Goal: Information Seeking & Learning: Find specific fact

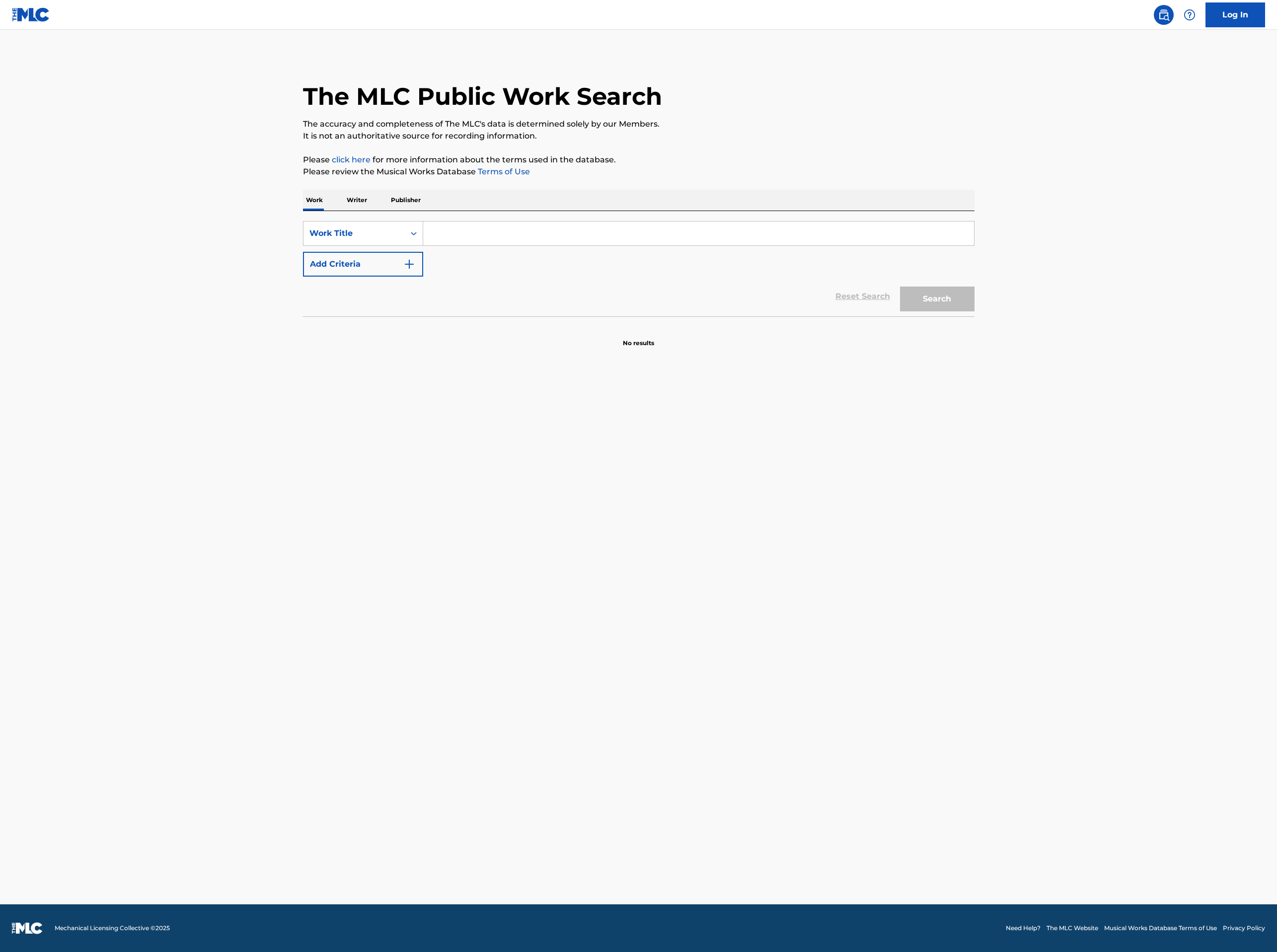
click at [480, 233] on input "Search Form" at bounding box center [698, 233] width 551 height 24
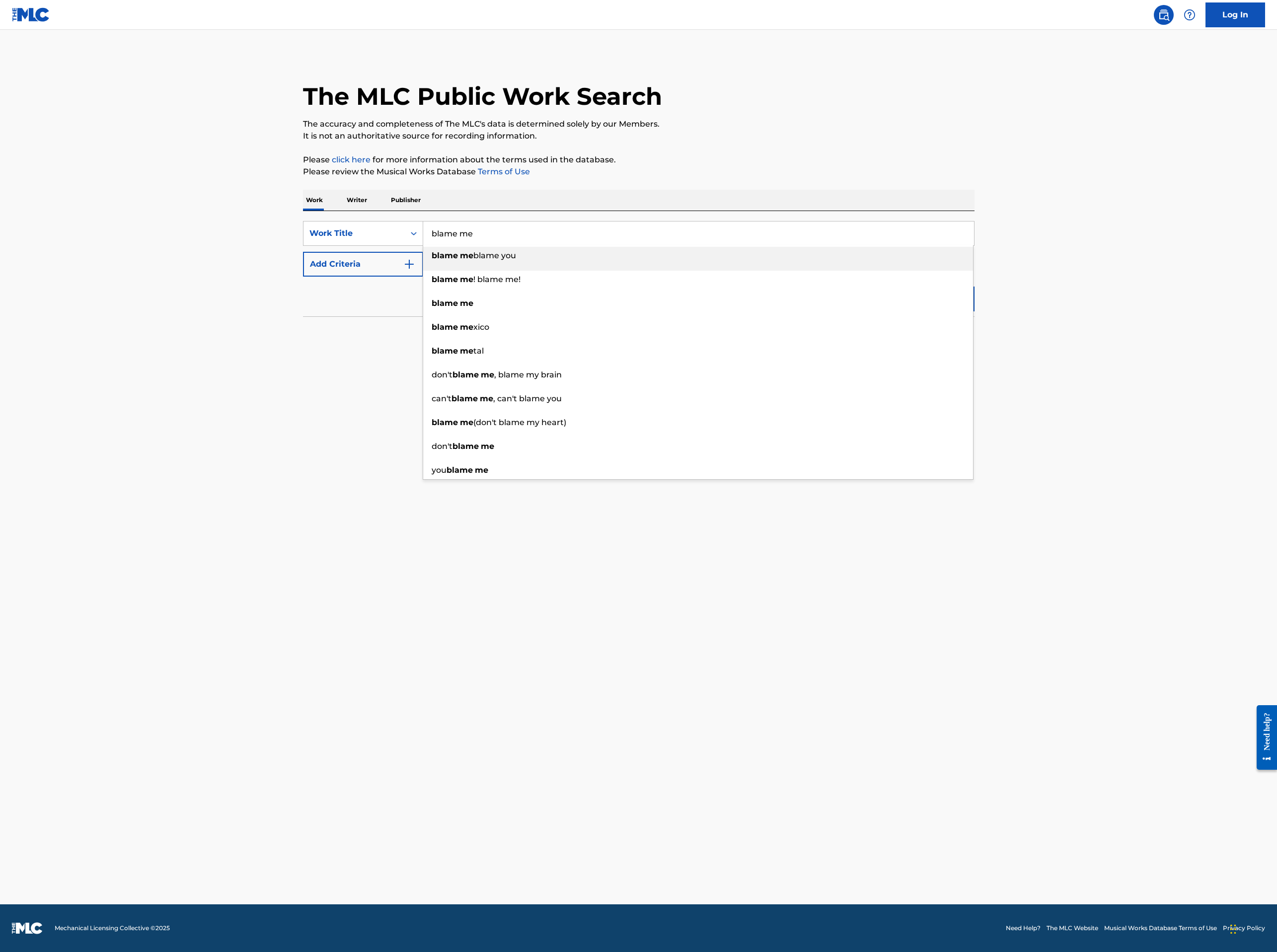
type input "blame me"
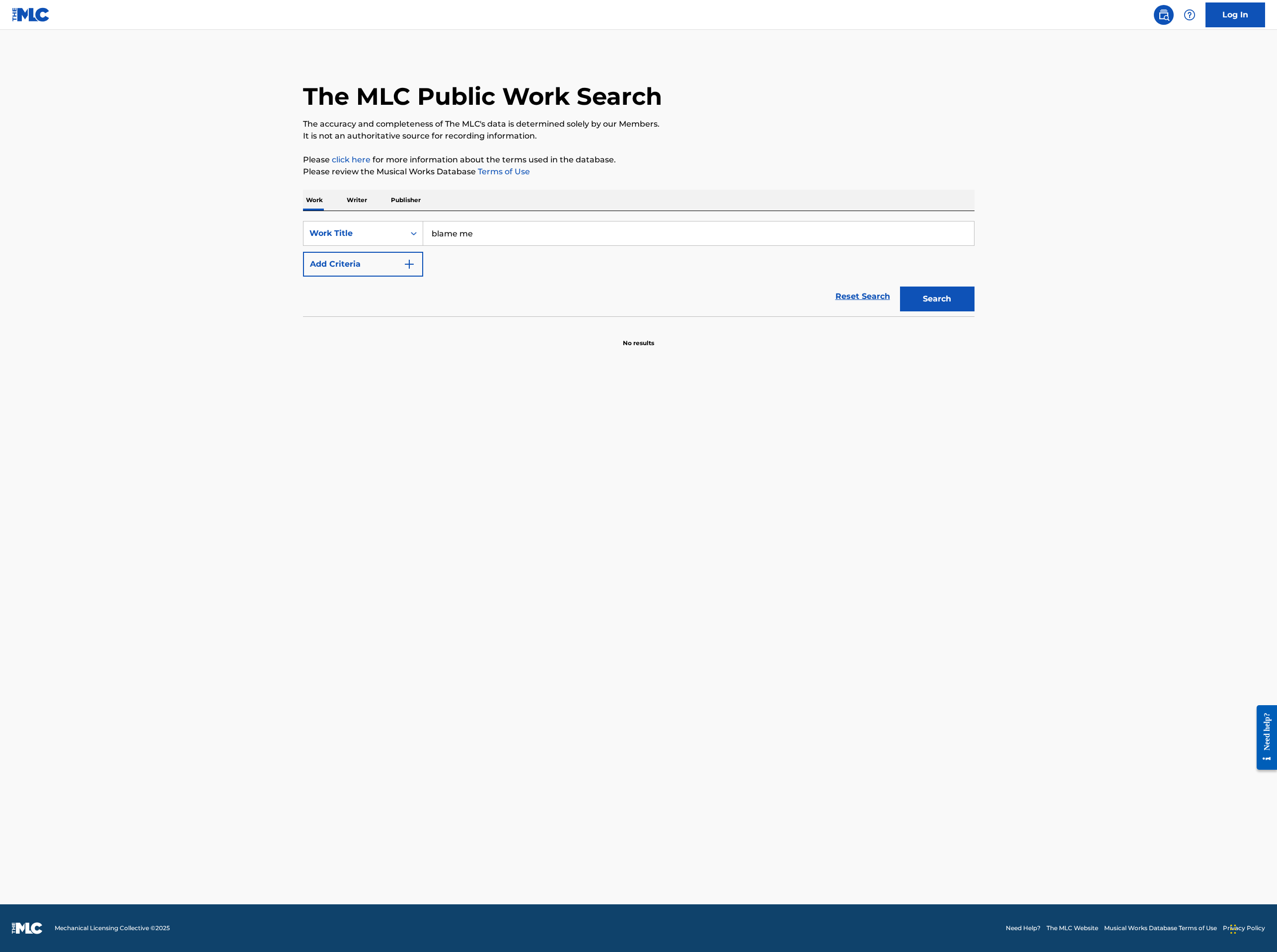
click at [303, 252] on button "Add Criteria" at bounding box center [363, 264] width 120 height 25
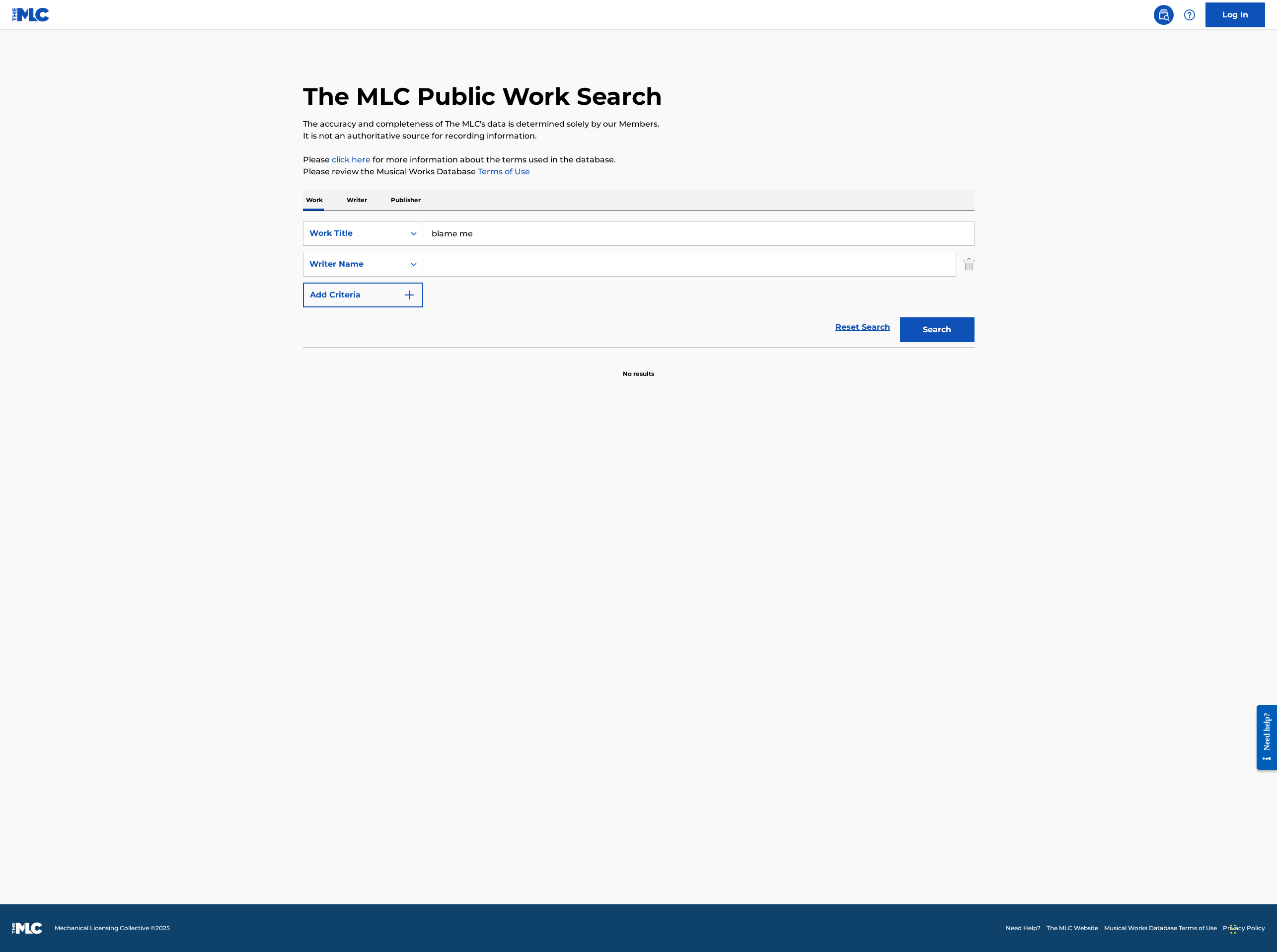
click at [556, 270] on input "Search Form" at bounding box center [689, 264] width 532 height 24
type input "[PERSON_NAME]"
click at [900, 317] on button "Search" at bounding box center [937, 330] width 75 height 25
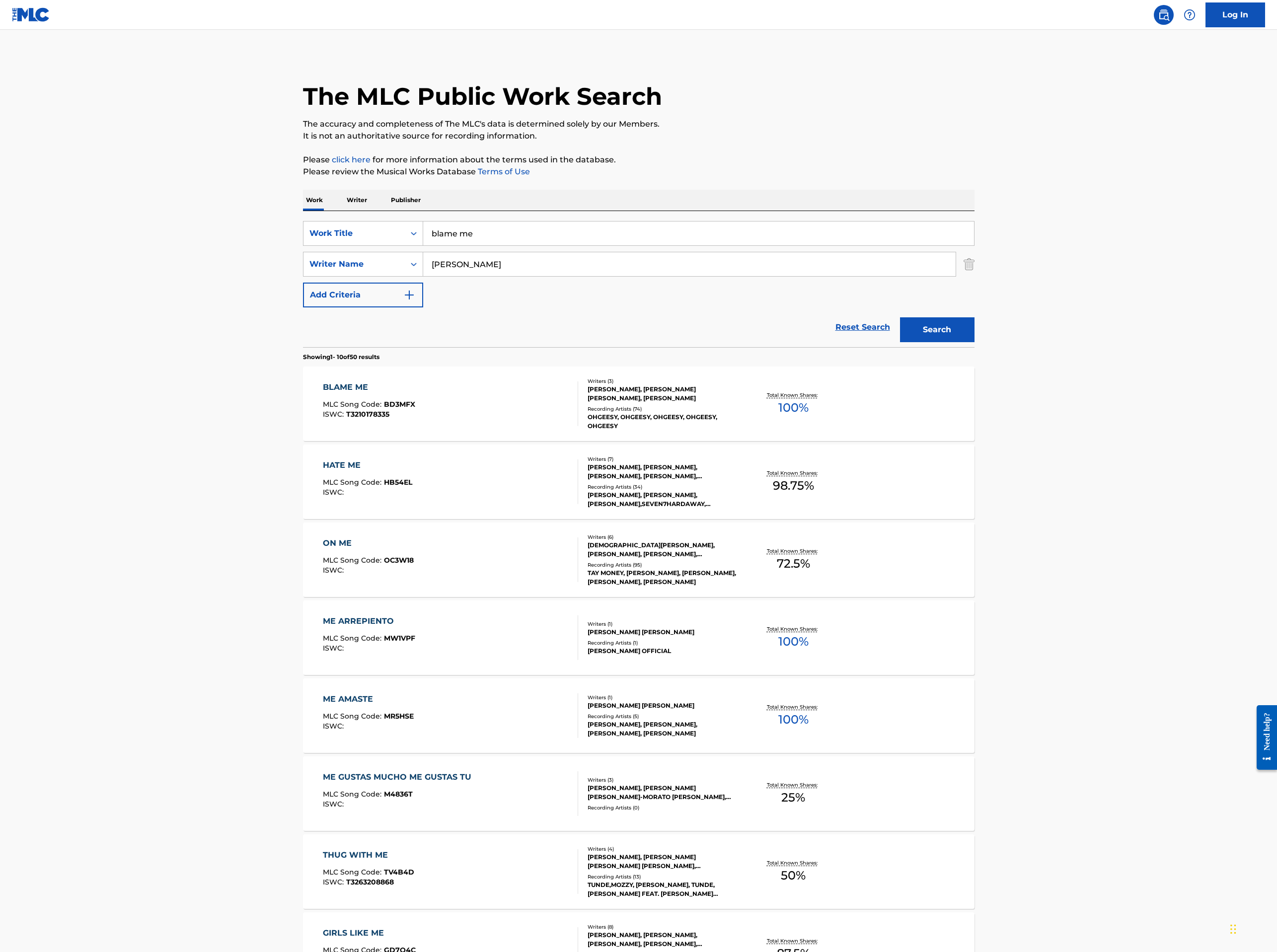
click at [428, 380] on div "BLAME ME MLC Song Code : BD3MFX ISWC : T3210178335 Writers ( 3 ) [PERSON_NAME],…" at bounding box center [639, 404] width 672 height 75
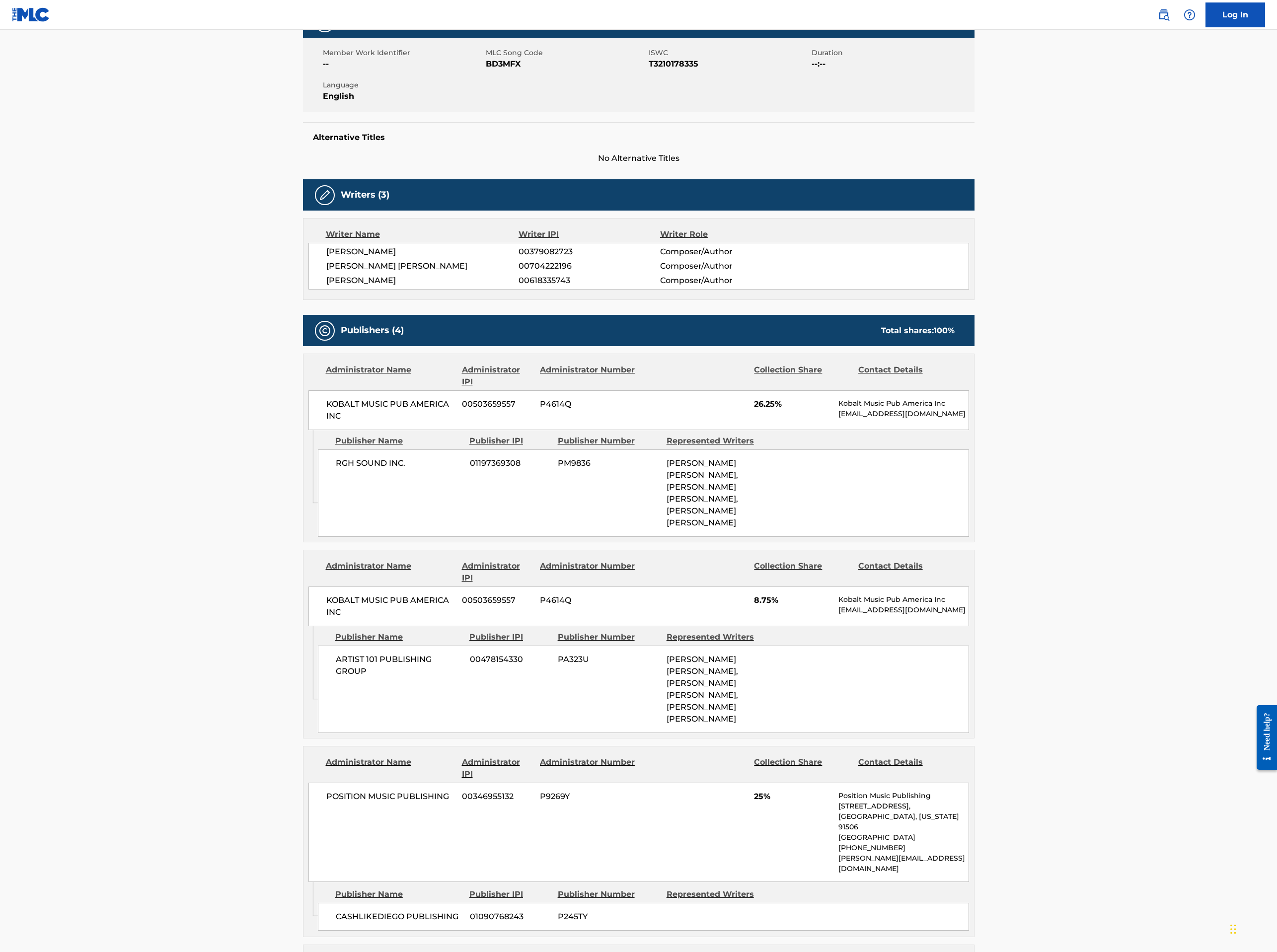
scroll to position [149, 0]
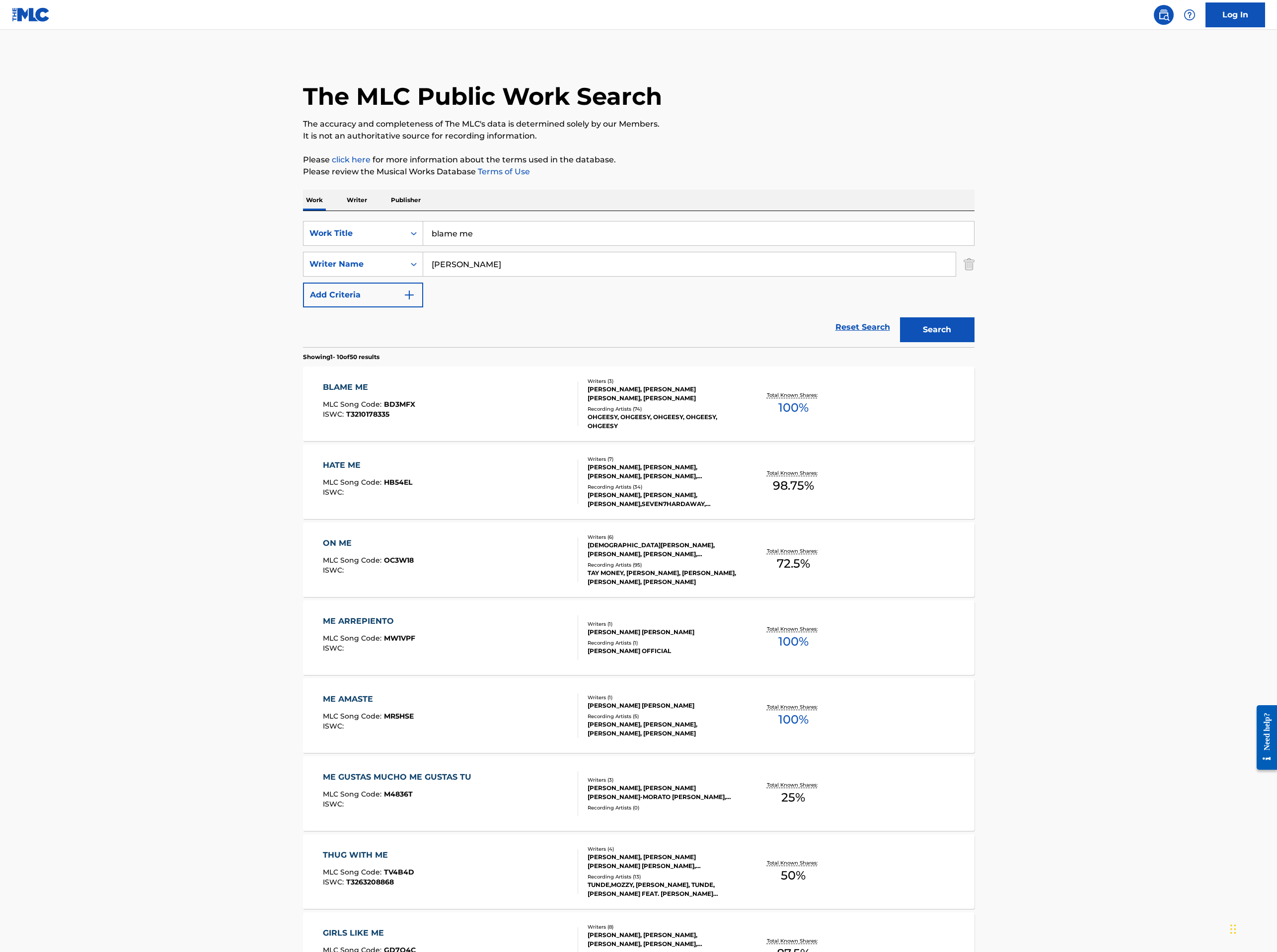
click at [475, 229] on input "blame me" at bounding box center [698, 233] width 551 height 24
click at [449, 233] on input "droptopbenz" at bounding box center [698, 233] width 551 height 24
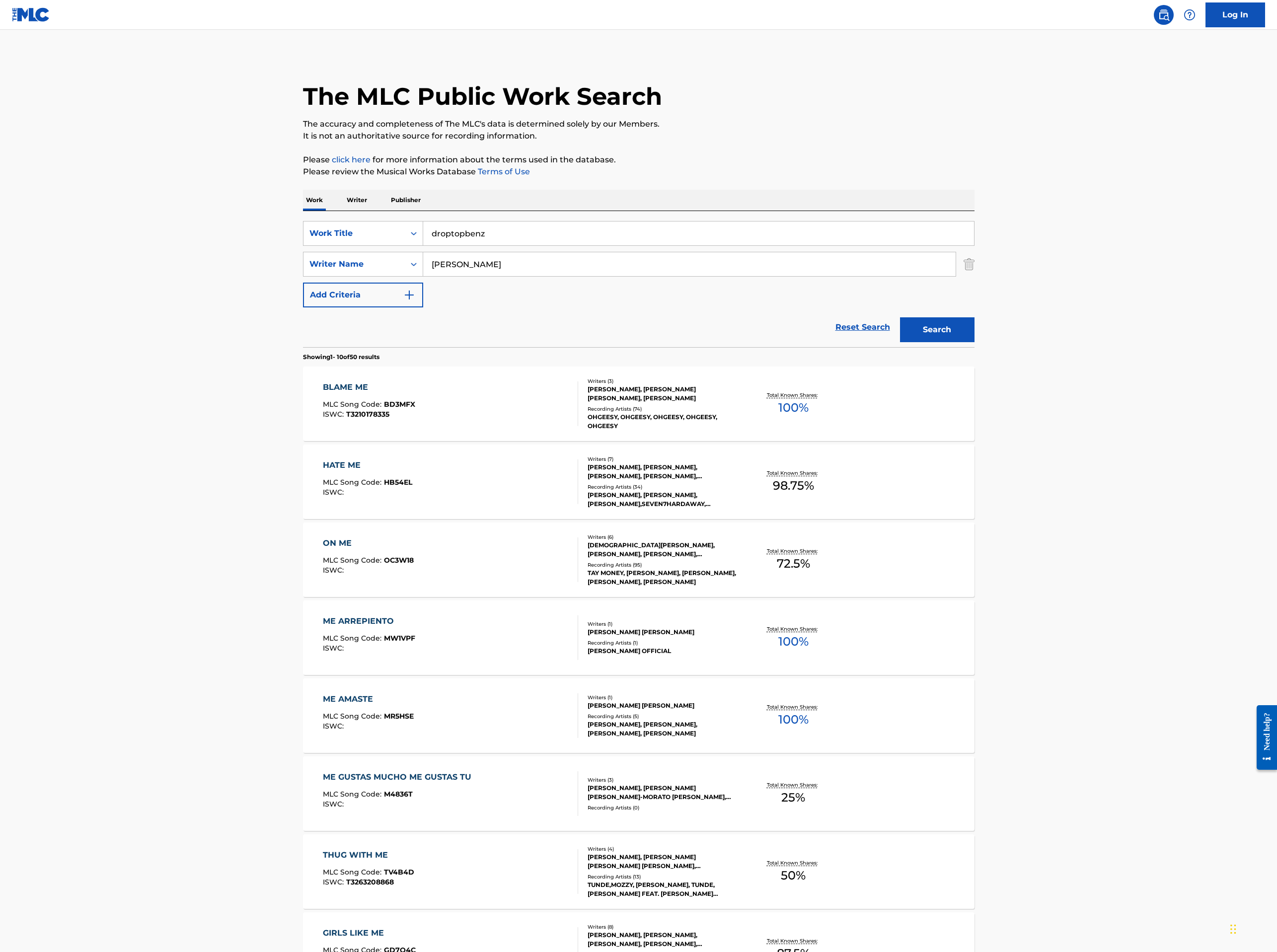
click at [449, 233] on input "droptopbenz" at bounding box center [698, 233] width 551 height 24
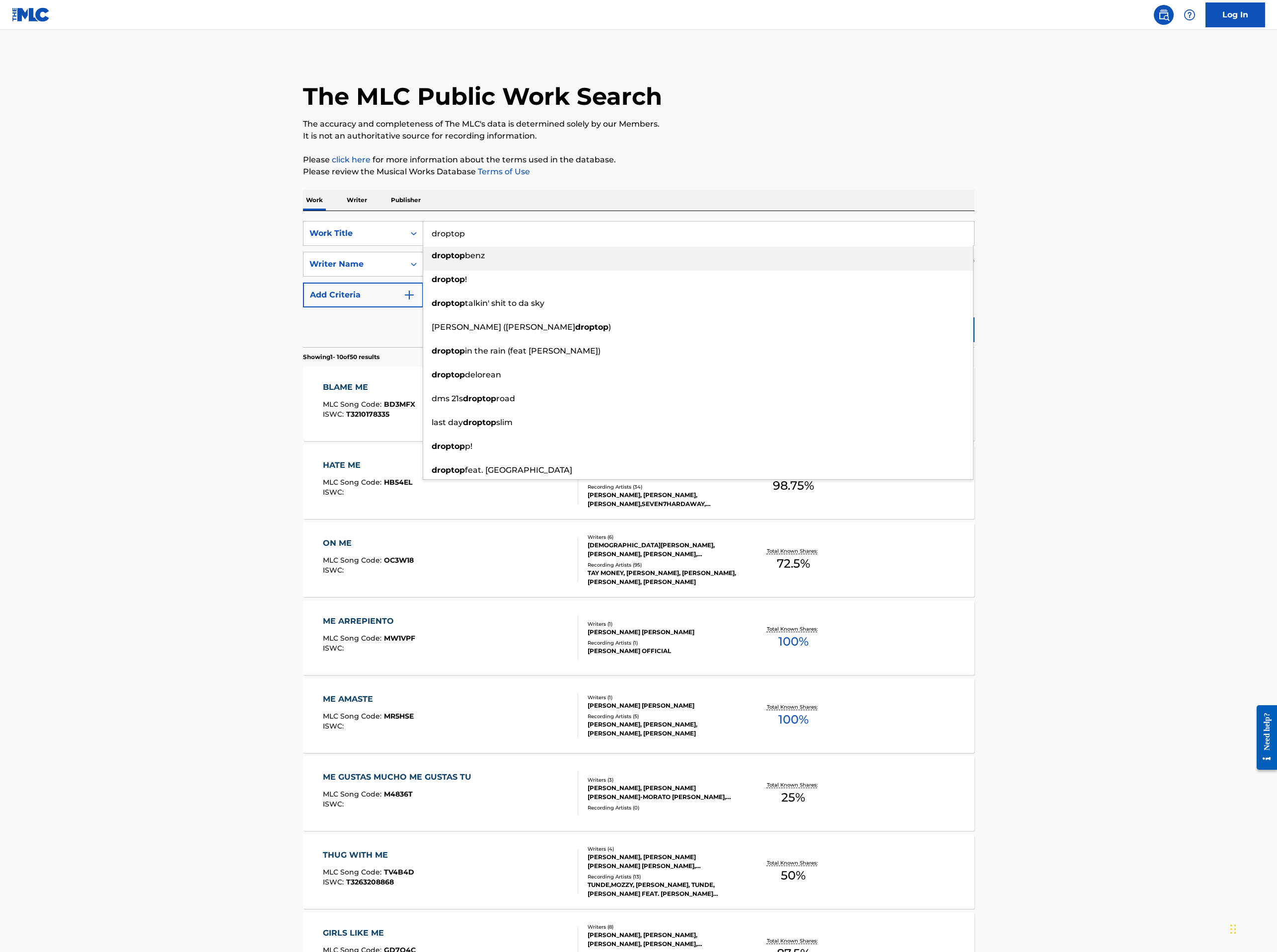
type input "droptop"
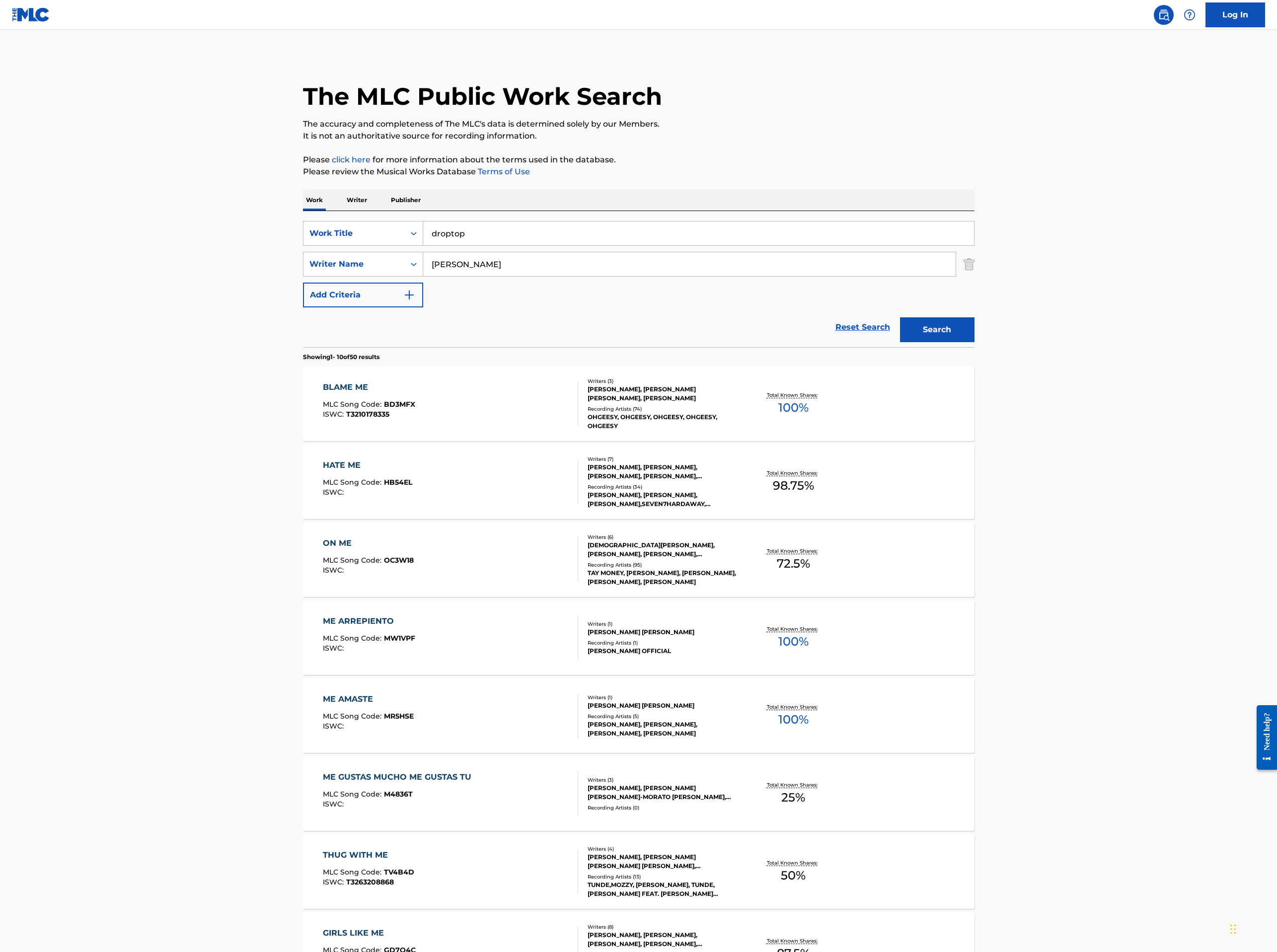
click at [900, 317] on button "Search" at bounding box center [937, 330] width 75 height 25
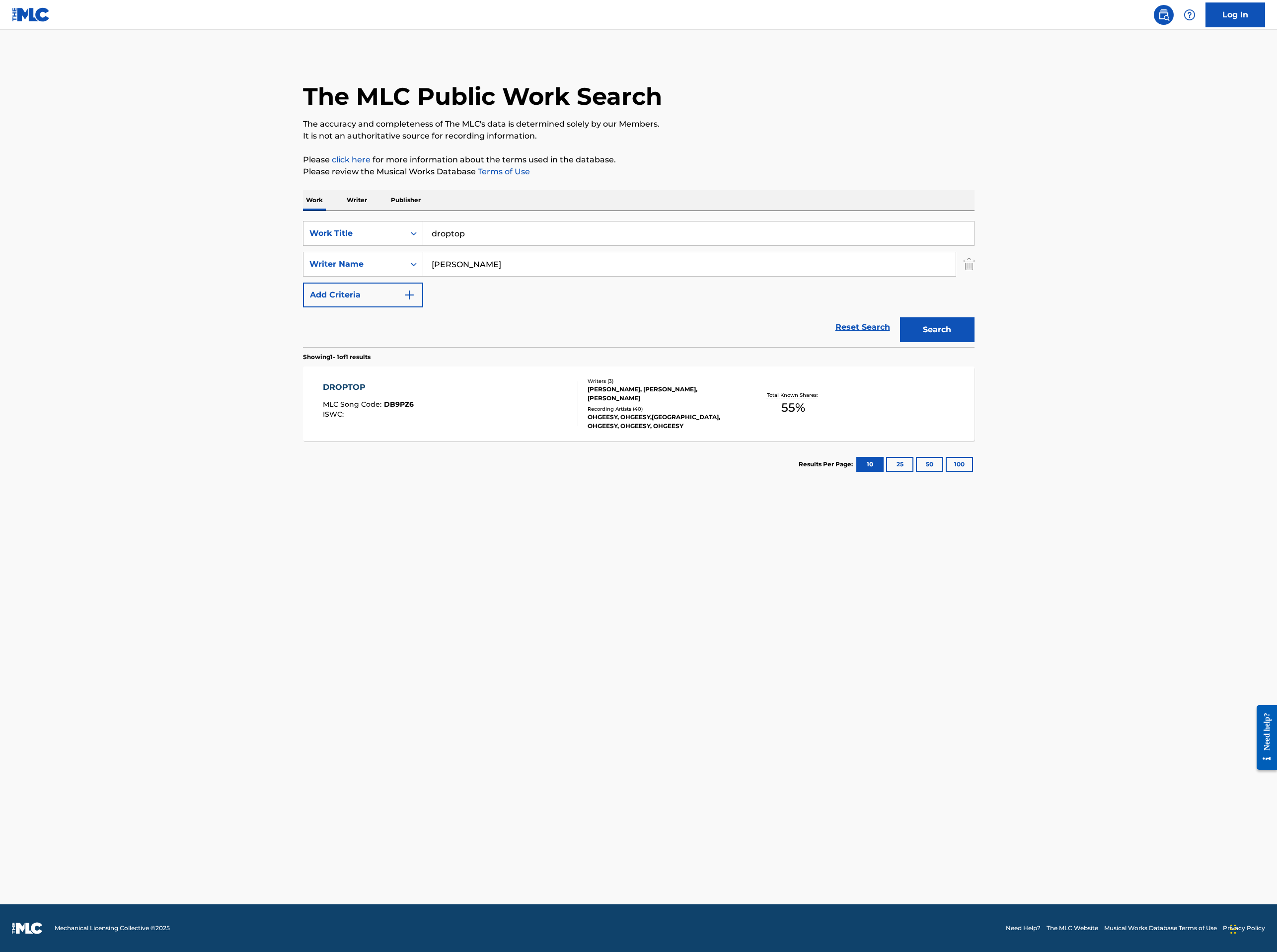
click at [504, 359] on section "Showing 1 - 1 of 1 results" at bounding box center [639, 354] width 672 height 14
click at [505, 371] on div "DROPTOP MLC Song Code : DB9PZ6 ISWC : Writers ( 3 ) [PERSON_NAME], [PERSON_NAME…" at bounding box center [639, 404] width 672 height 75
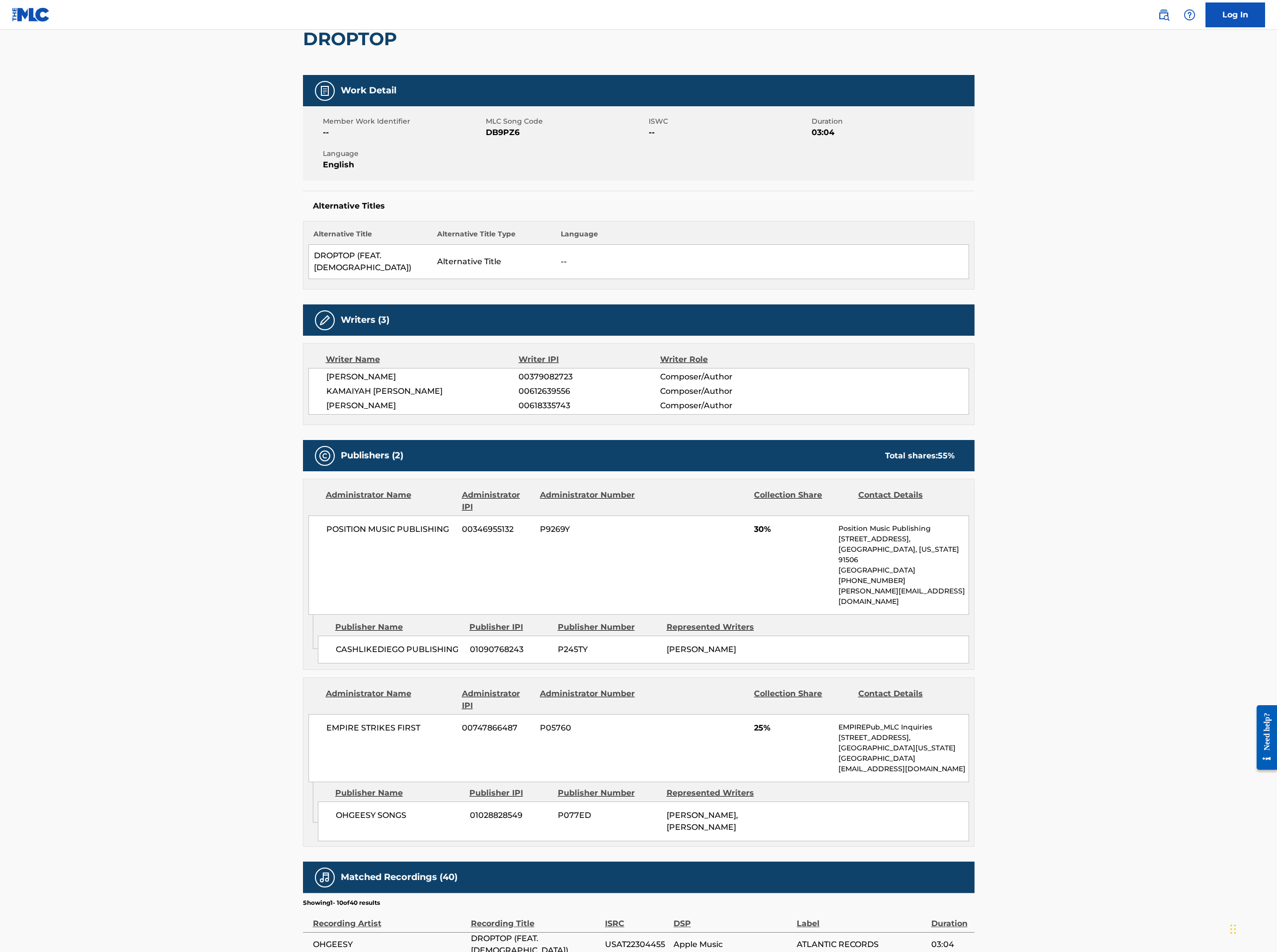
scroll to position [149, 0]
